Goal: Browse casually: Explore the website without a specific task or goal

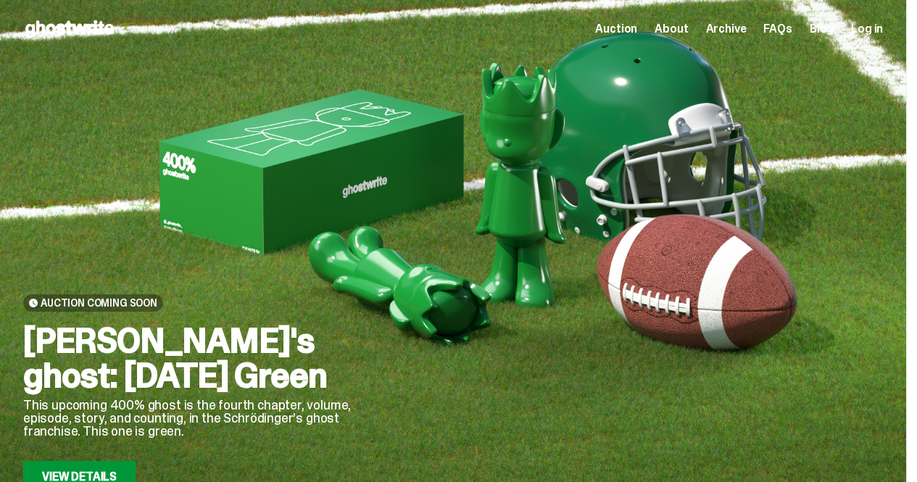
click at [626, 26] on span "Auction" at bounding box center [616, 29] width 42 height 12
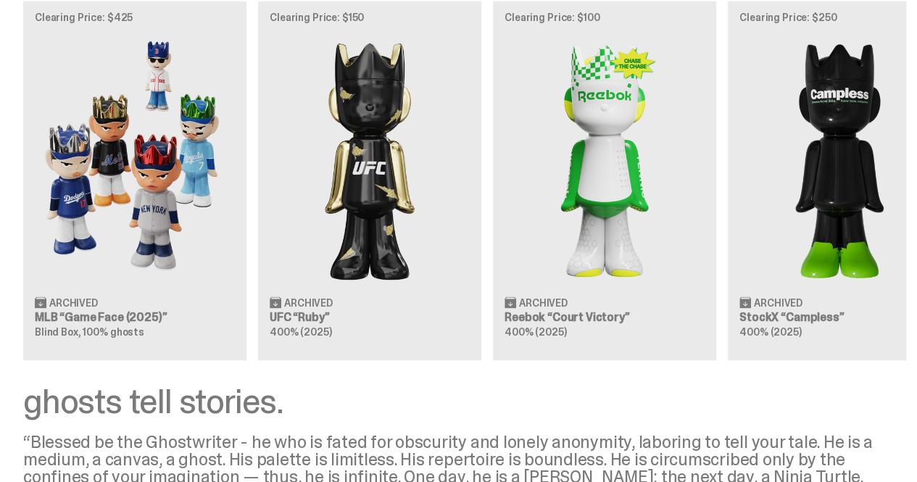
scroll to position [1470, 0]
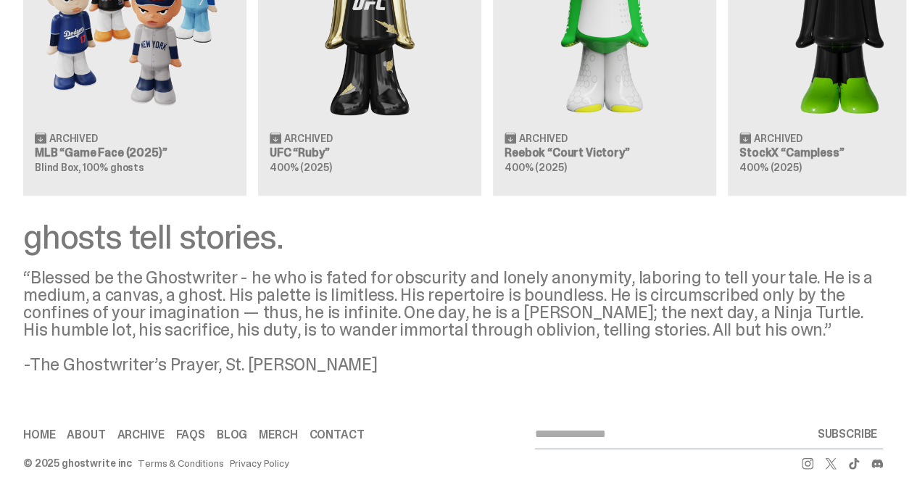
click at [283, 115] on div "Clearing Price: $425 Archived MLB “Game Face (2025)” Blind Box, 100% ghosts Cle…" at bounding box center [453, 17] width 906 height 360
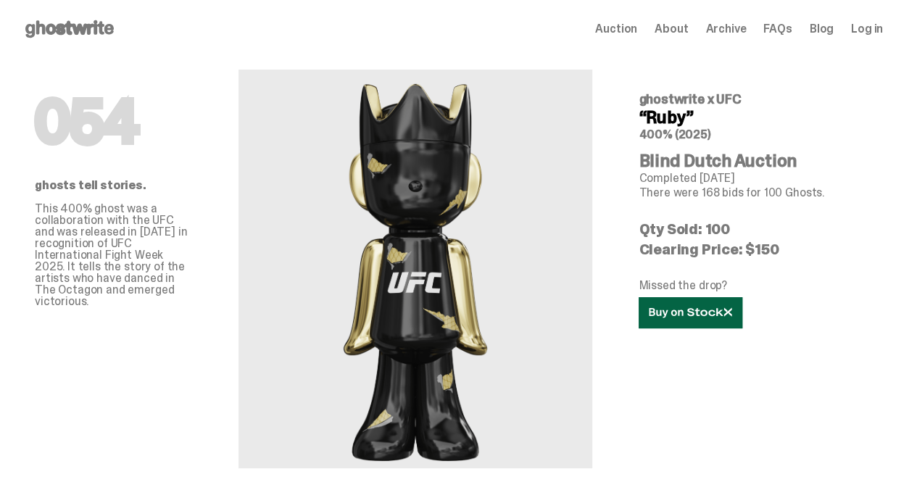
click at [732, 318] on icon at bounding box center [690, 312] width 83 height 11
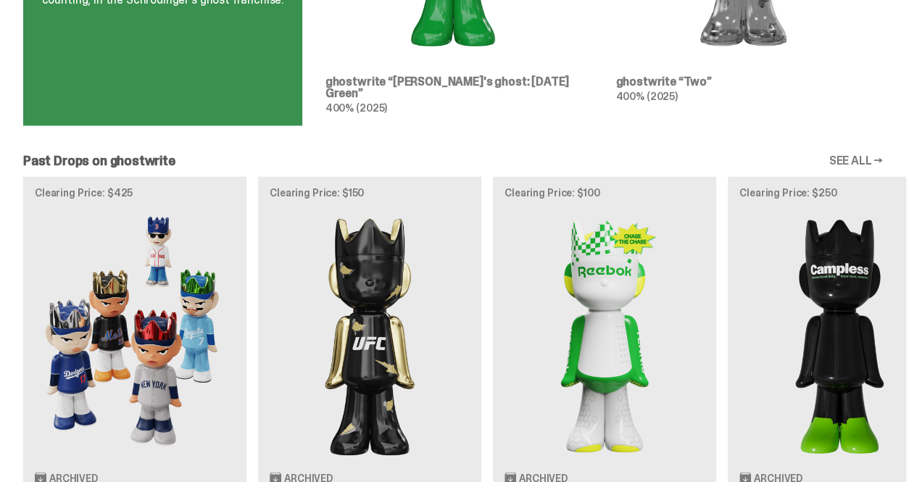
scroll to position [1108, 0]
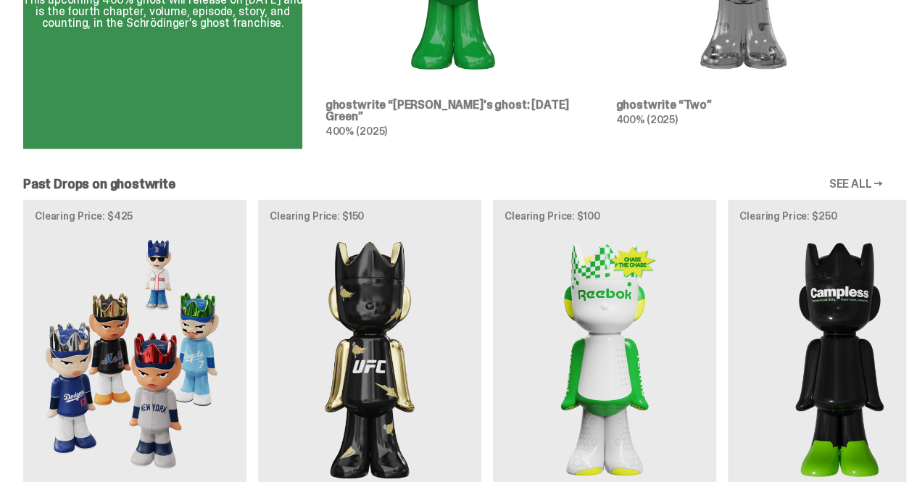
click at [120, 334] on div "Clearing Price: $425 Archived MLB “Game Face (2025)” Blind Box, 100% ghosts Cle…" at bounding box center [453, 379] width 906 height 360
